Goal: Task Accomplishment & Management: Manage account settings

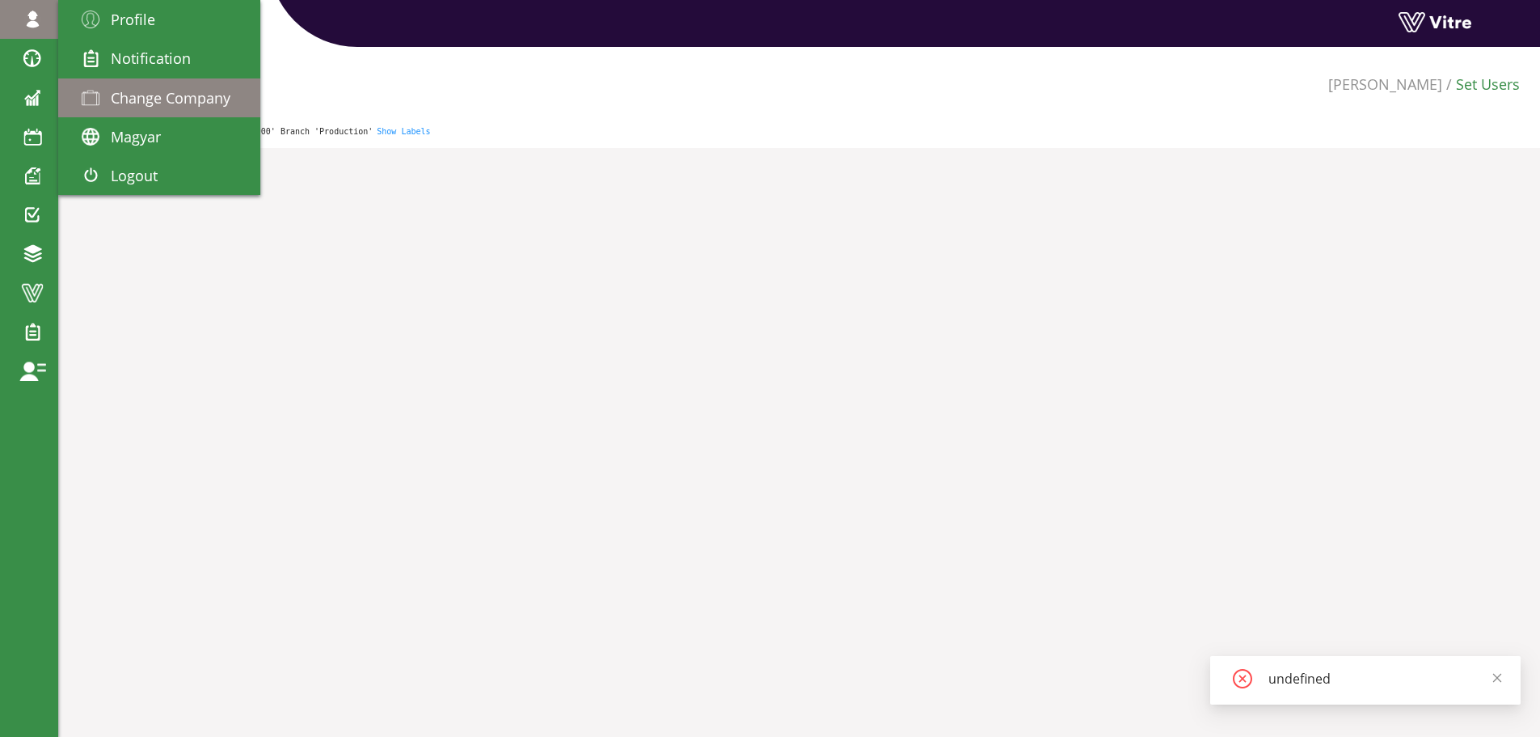
click at [136, 104] on span "Change Company" at bounding box center [171, 97] width 120 height 19
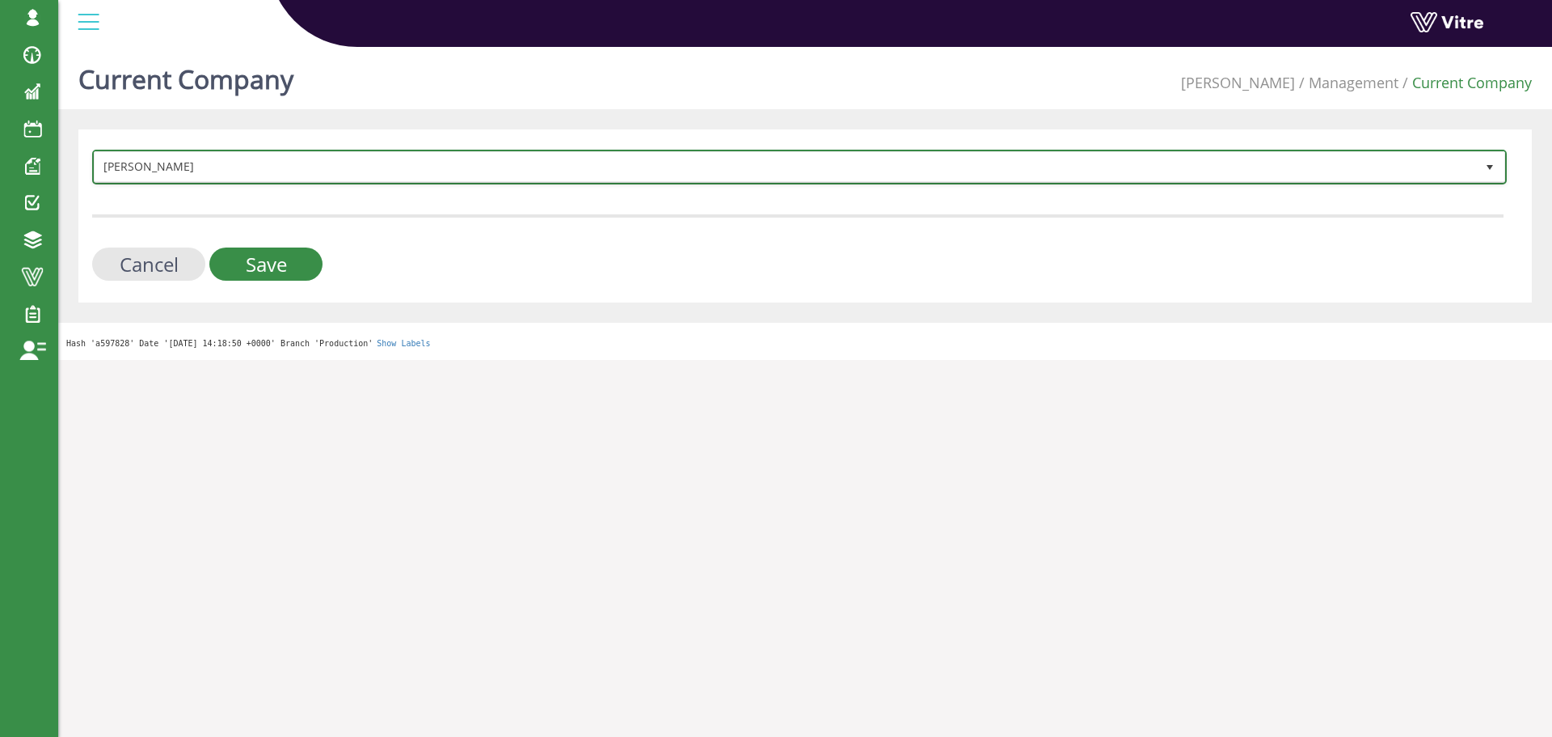
click at [285, 170] on span "[PERSON_NAME]" at bounding box center [785, 166] width 1381 height 29
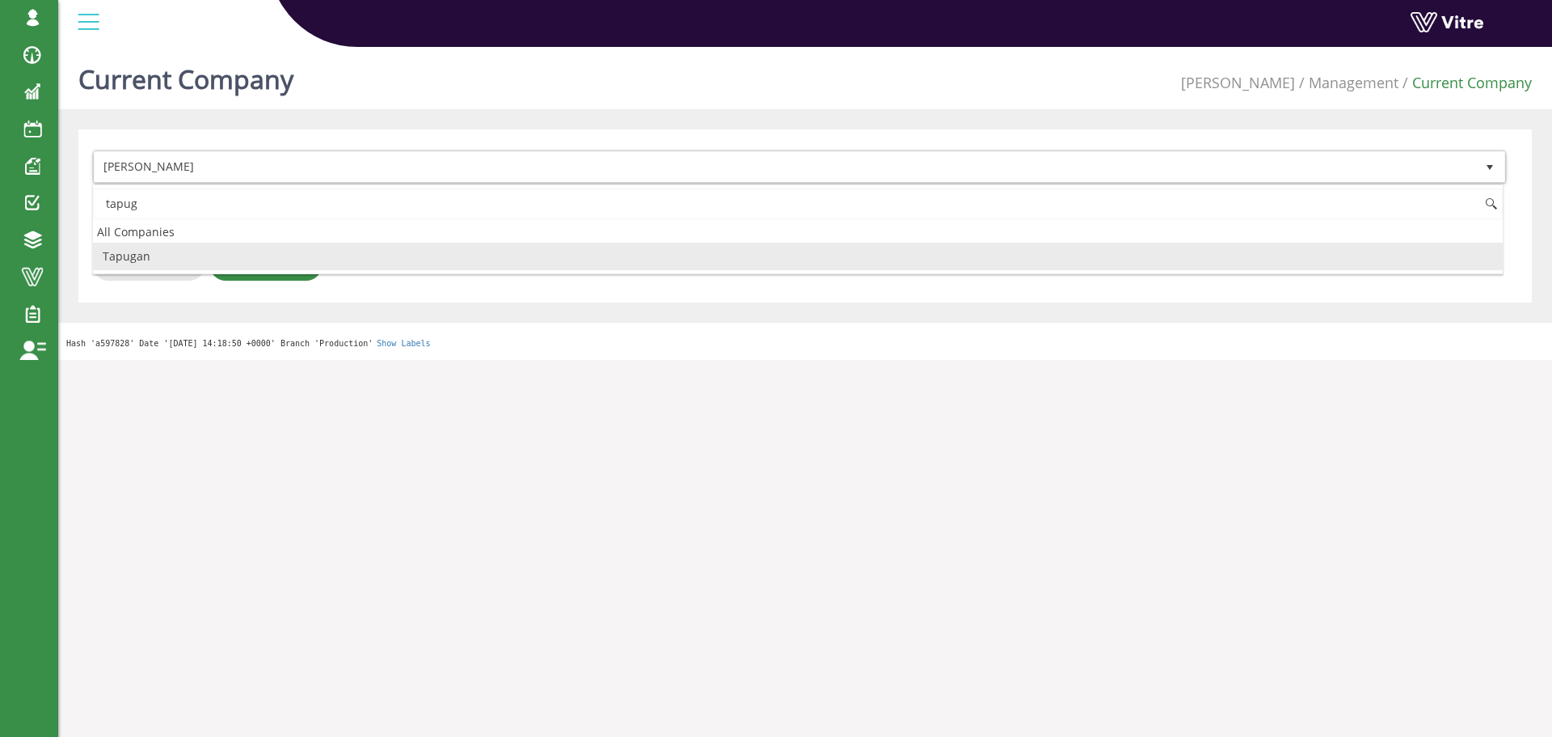
click at [179, 257] on li "Tapugan" at bounding box center [798, 256] width 1410 height 27
type input "tapug"
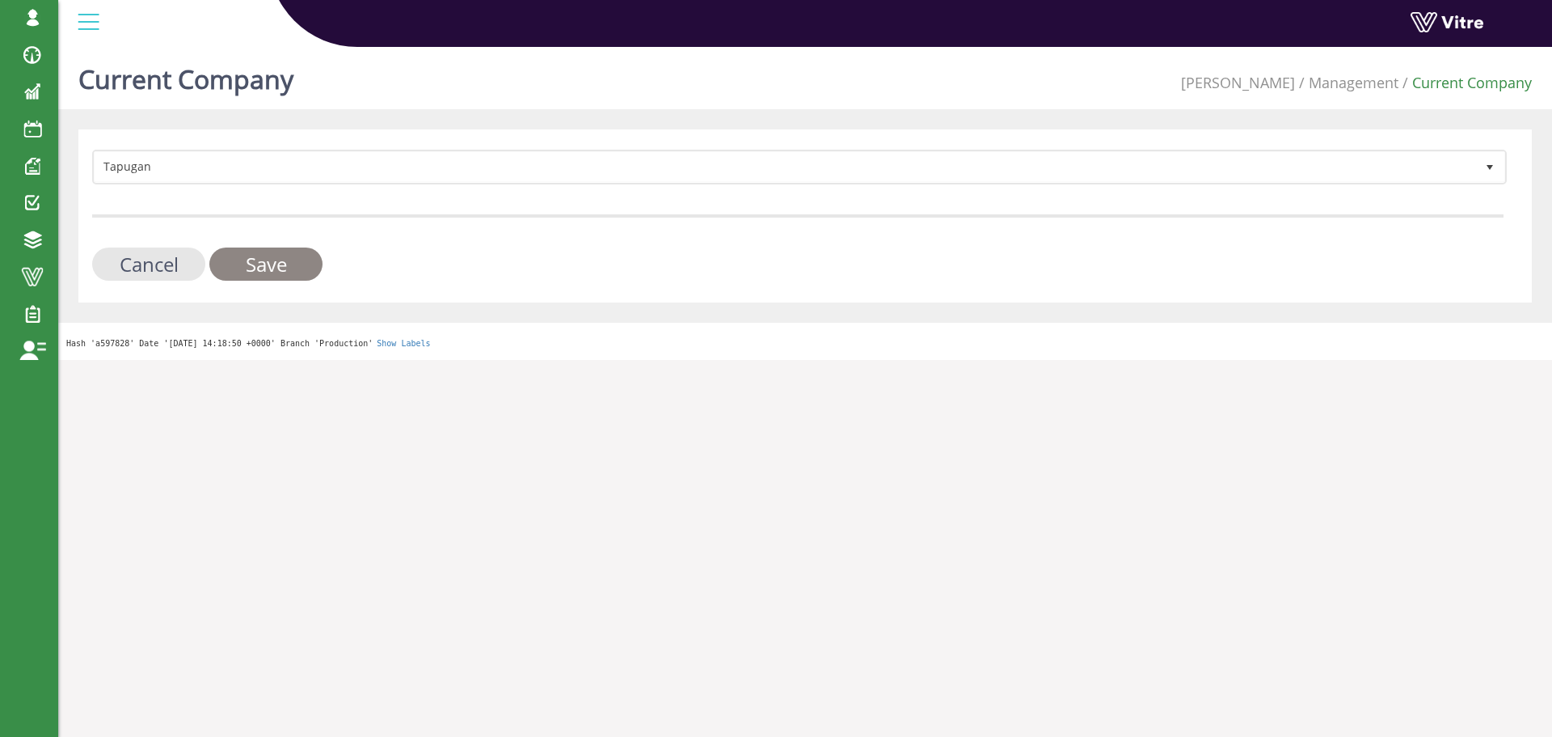
click at [268, 261] on input "Save" at bounding box center [265, 263] width 113 height 33
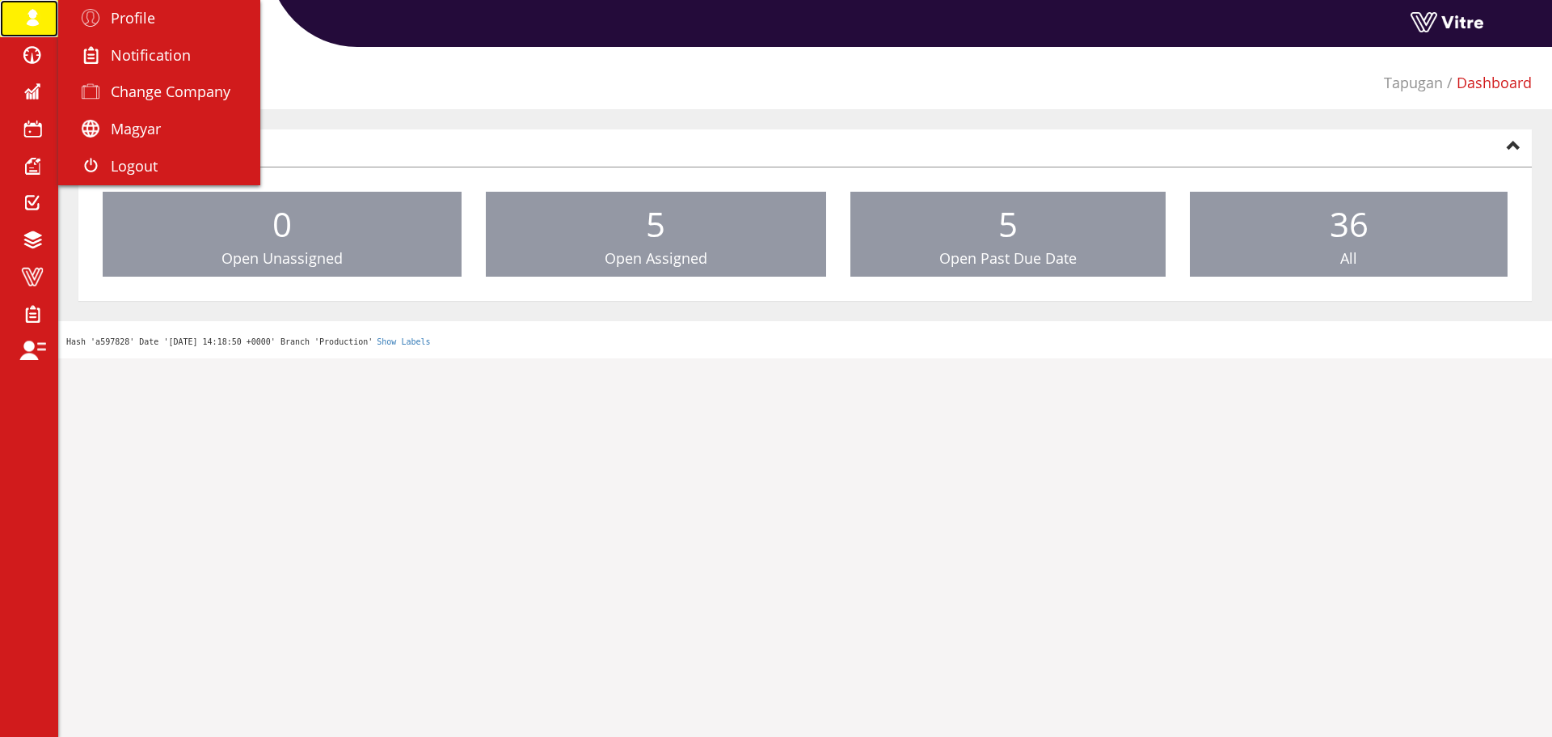
click at [39, 19] on span at bounding box center [32, 17] width 40 height 19
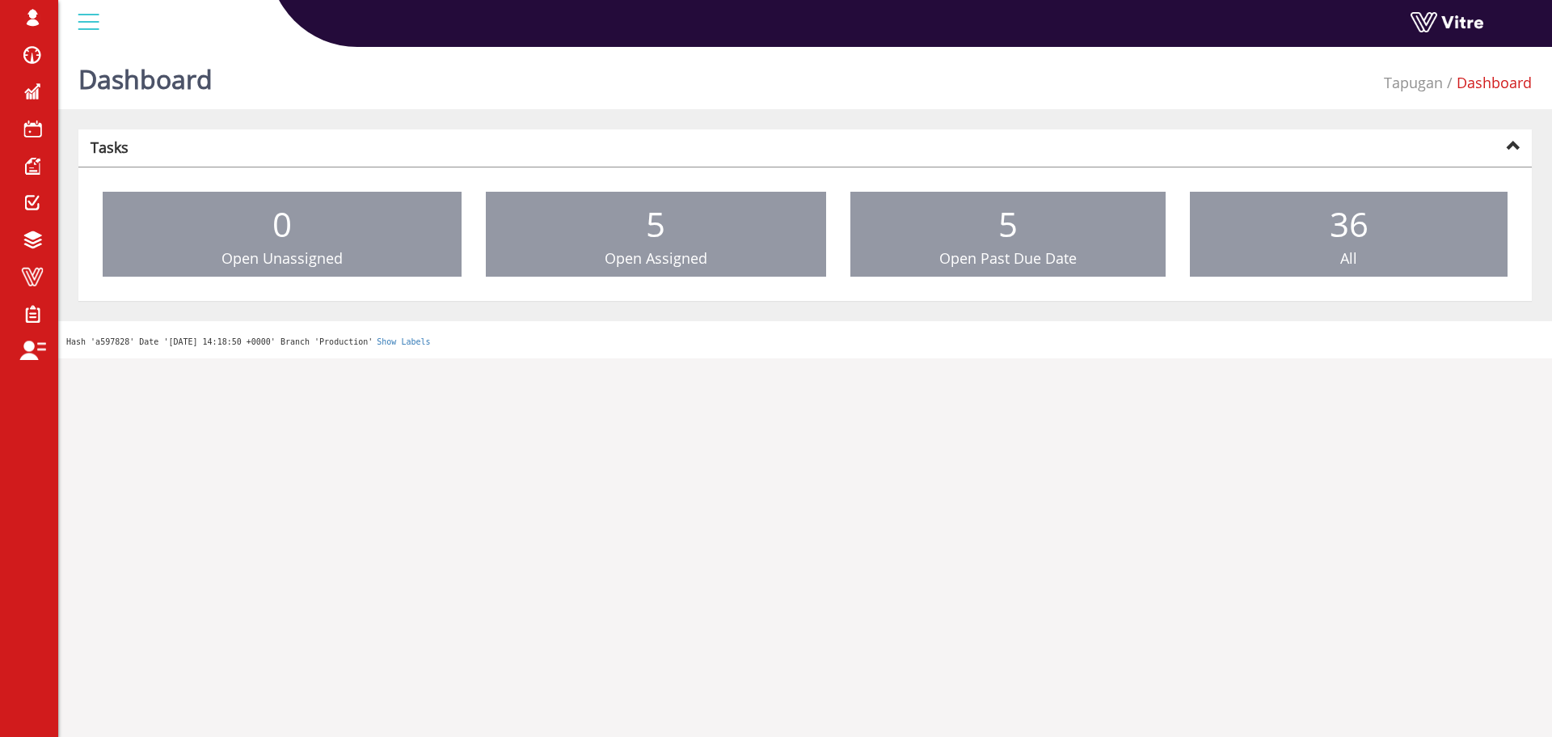
click at [197, 358] on html "deborah.Vitre Profile Notification Change Company Magyar English Español França…" at bounding box center [776, 179] width 1552 height 358
click at [29, 276] on span at bounding box center [32, 276] width 40 height 19
